Goal: Task Accomplishment & Management: Manage account settings

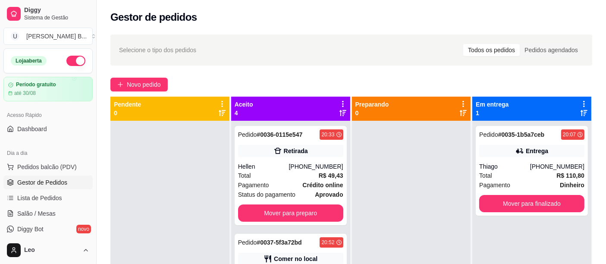
scroll to position [58, 0]
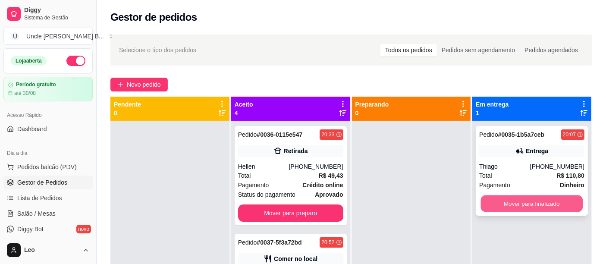
click at [507, 209] on button "Mover para finalizado" at bounding box center [532, 203] width 102 height 17
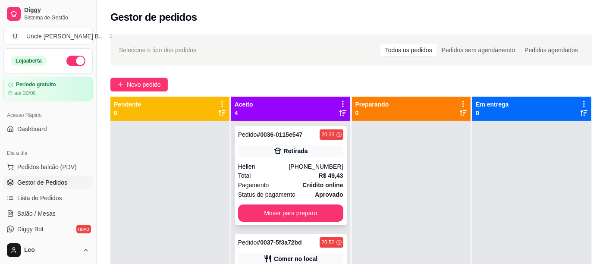
click at [279, 174] on div "Total R$ 49,43" at bounding box center [290, 175] width 105 height 9
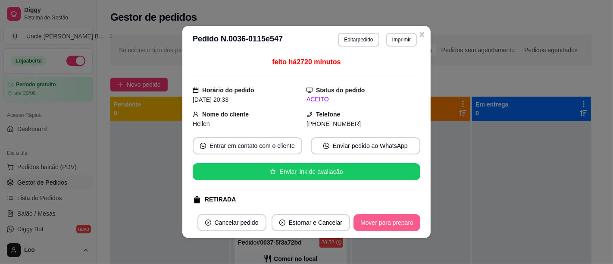
click at [373, 222] on button "Mover para preparo" at bounding box center [386, 222] width 67 height 17
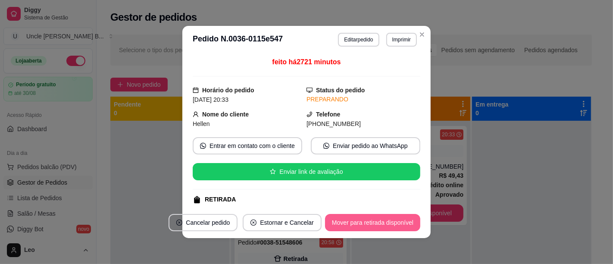
click at [378, 222] on button "Mover para retirada disponível" at bounding box center [372, 222] width 95 height 17
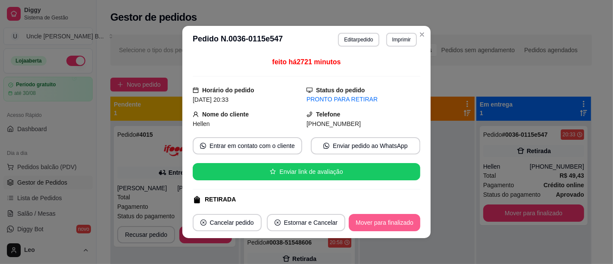
click at [390, 222] on button "Mover para finalizado" at bounding box center [385, 222] width 72 height 17
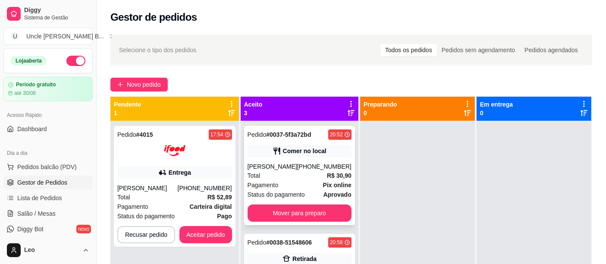
click at [282, 178] on div "Total R$ 30,90" at bounding box center [299, 175] width 104 height 9
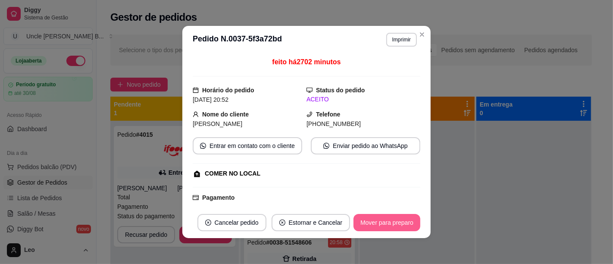
click at [381, 223] on button "Mover para preparo" at bounding box center [386, 222] width 67 height 17
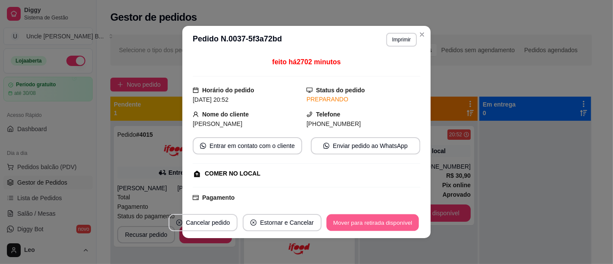
click at [385, 223] on button "Mover para retirada disponível" at bounding box center [372, 222] width 92 height 17
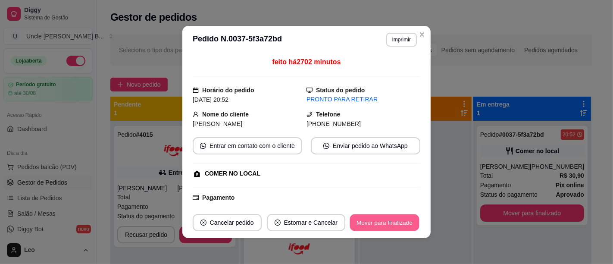
click at [379, 223] on button "Mover para finalizado" at bounding box center [384, 222] width 69 height 17
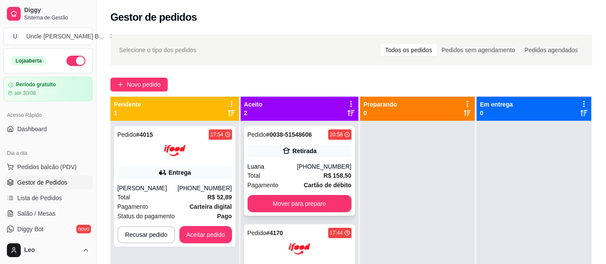
click at [278, 178] on div "Total R$ 158,50" at bounding box center [299, 175] width 104 height 9
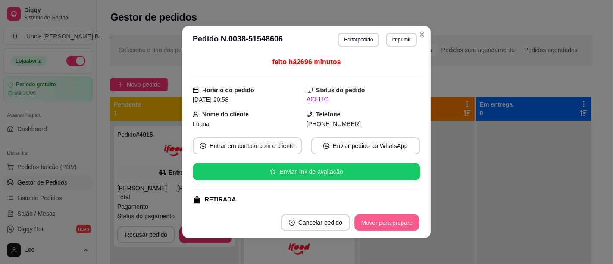
click at [385, 220] on button "Mover para preparo" at bounding box center [386, 222] width 65 height 17
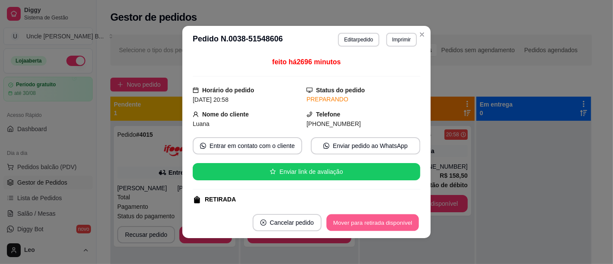
click at [391, 221] on button "Mover para retirada disponível" at bounding box center [372, 222] width 92 height 17
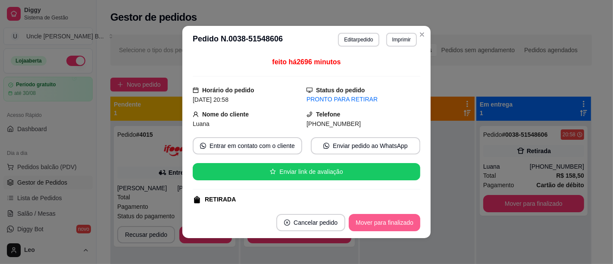
click at [391, 221] on button "Mover para finalizado" at bounding box center [385, 222] width 72 height 17
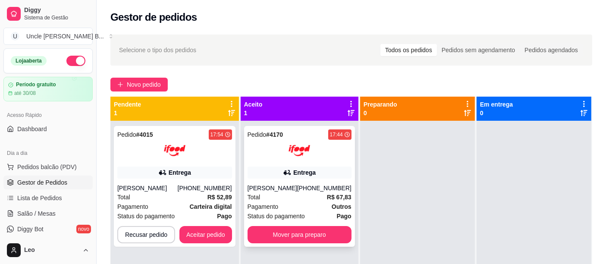
click at [256, 167] on div "Entrega" at bounding box center [299, 172] width 104 height 12
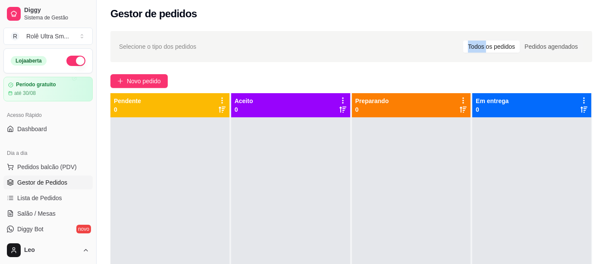
scroll to position [24, 0]
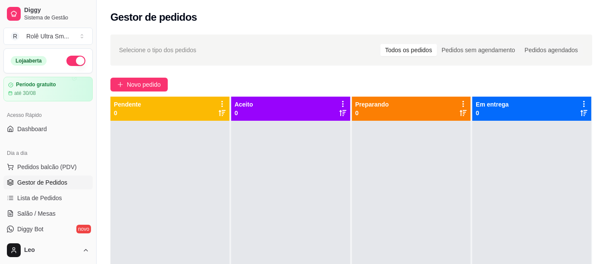
click at [303, 231] on div at bounding box center [290, 253] width 119 height 264
